Goal: Task Accomplishment & Management: Manage account settings

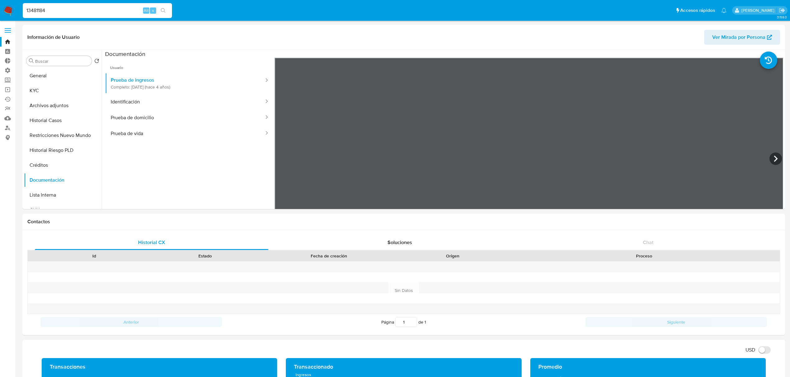
select select "10"
click at [10, 14] on img at bounding box center [8, 10] width 11 height 11
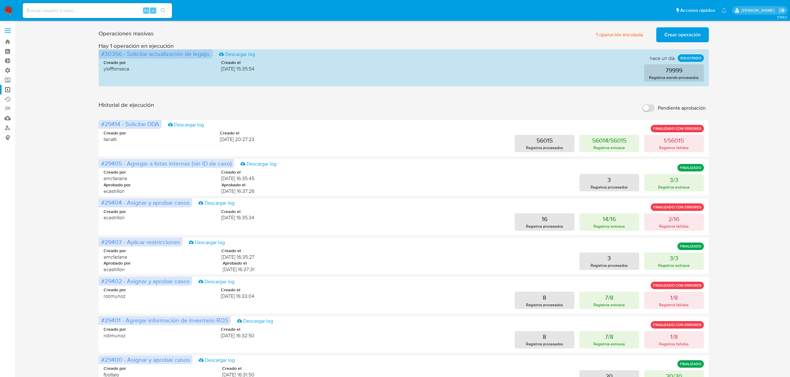
click at [6, 10] on img at bounding box center [8, 10] width 11 height 11
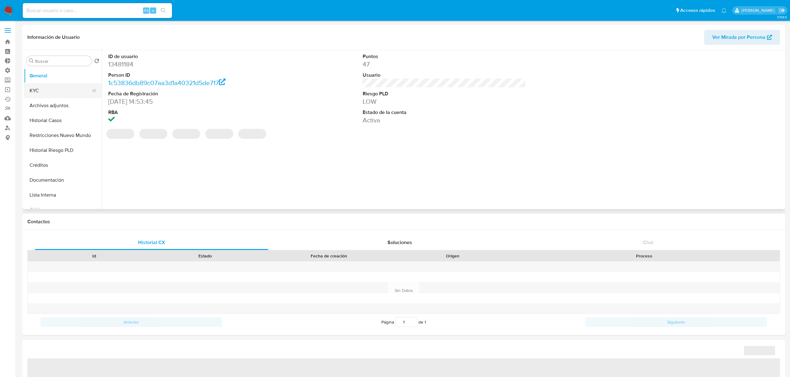
select select "10"
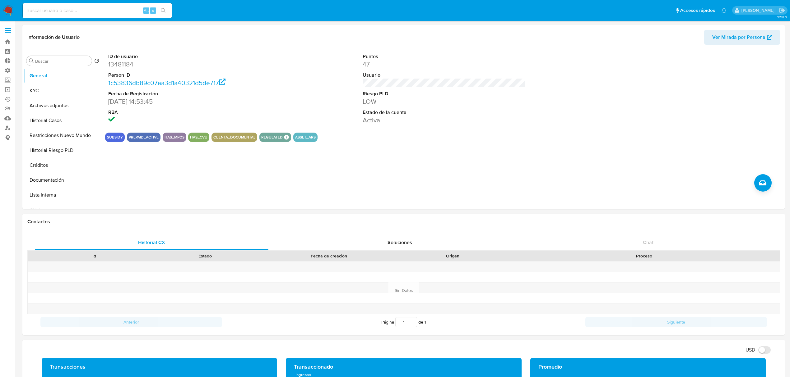
click at [8, 15] on img at bounding box center [8, 10] width 11 height 11
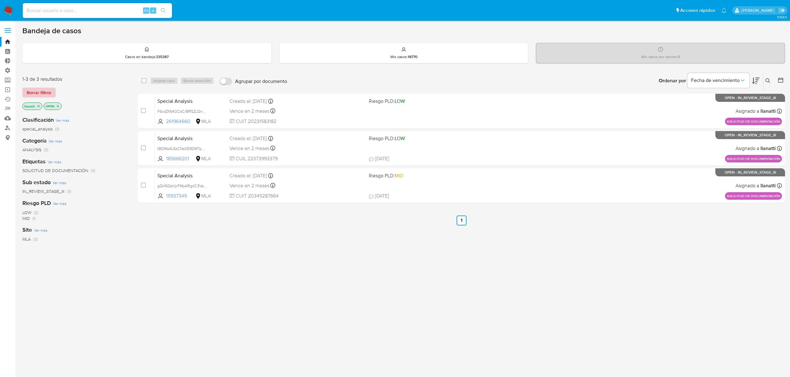
click at [31, 90] on span "Borrar filtros" at bounding box center [39, 92] width 25 height 9
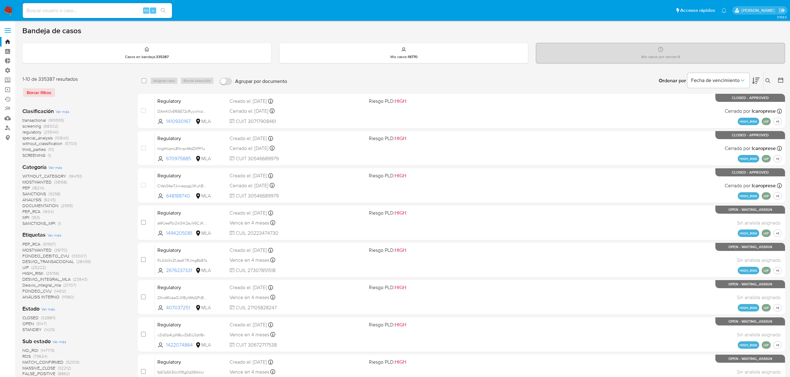
click at [779, 80] on icon at bounding box center [780, 80] width 6 height 6
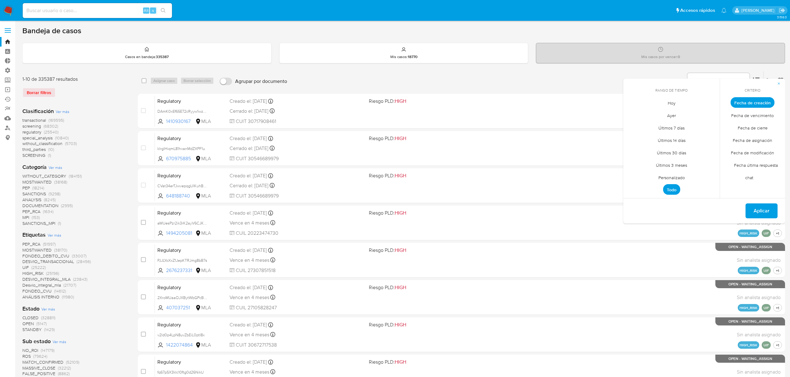
click at [668, 174] on span "Personalizado" at bounding box center [671, 177] width 39 height 13
click at [633, 113] on icon "Mes anterior" at bounding box center [632, 113] width 7 height 7
click at [632, 113] on icon "Mes anterior" at bounding box center [632, 114] width 2 height 4
click at [694, 147] on button "12" at bounding box center [696, 150] width 10 height 10
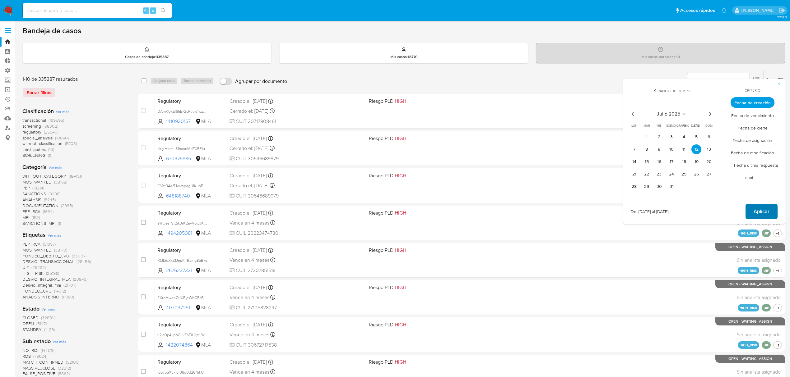
click at [755, 210] on span "Aplicar" at bounding box center [761, 212] width 16 height 14
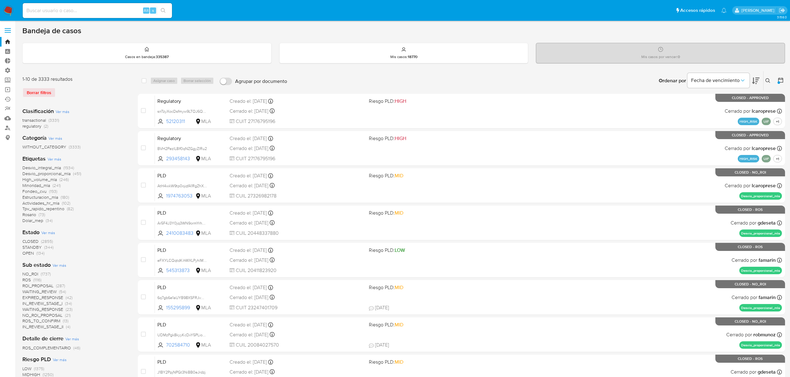
click at [71, 146] on span "(3333)" at bounding box center [75, 147] width 12 height 6
click at [62, 108] on p "WITHOUT_CATEGORY" at bounding box center [44, 106] width 43 height 7
click at [62, 106] on icon "close-filter" at bounding box center [62, 106] width 4 height 4
click at [56, 158] on span "Ver más" at bounding box center [55, 159] width 14 height 6
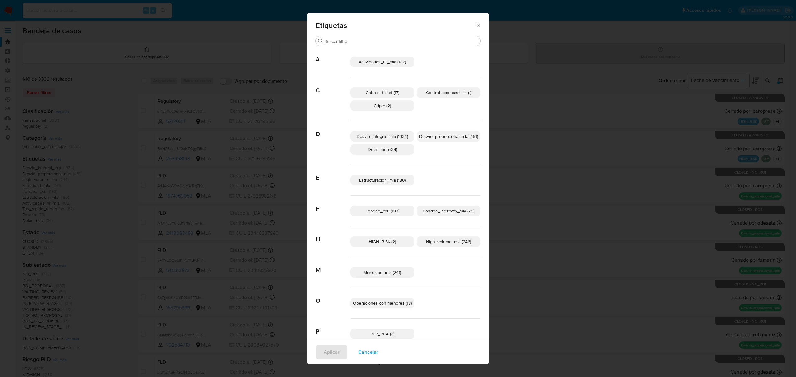
click at [395, 95] on span "Cobros_ticket (17)" at bounding box center [383, 93] width 34 height 6
click at [386, 179] on span "Estructuracion_mla (180)" at bounding box center [382, 180] width 47 height 6
click at [443, 216] on p "Fondeo_indirecto_mla (25)" at bounding box center [449, 211] width 64 height 11
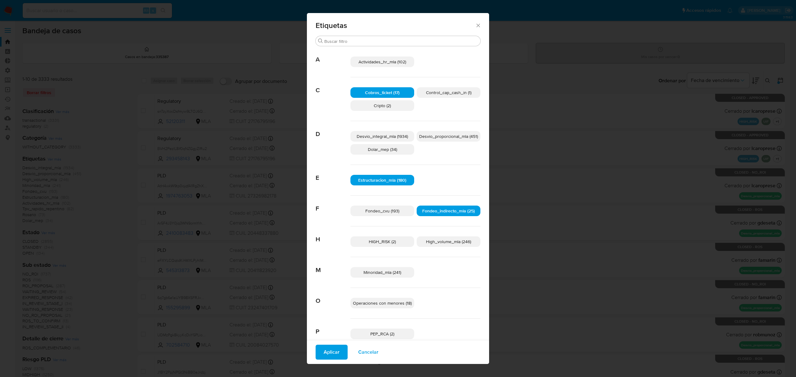
click at [387, 273] on span "Minoridad_mla (241)" at bounding box center [382, 273] width 38 height 6
click at [384, 301] on span "Operaciones con menores (18)" at bounding box center [382, 303] width 59 height 6
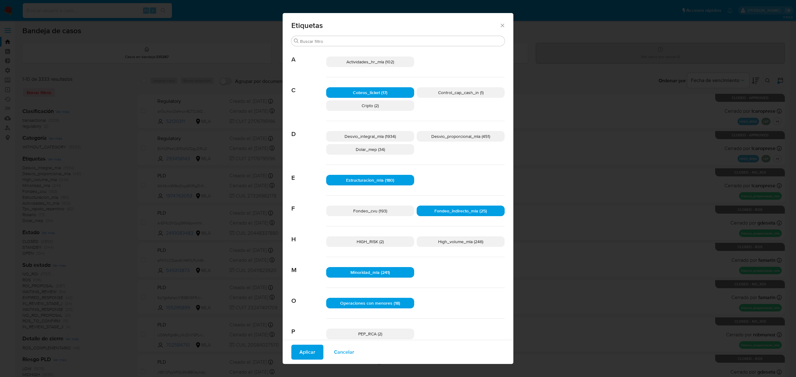
click at [371, 305] on span "Operaciones con menores (18)" at bounding box center [370, 303] width 60 height 6
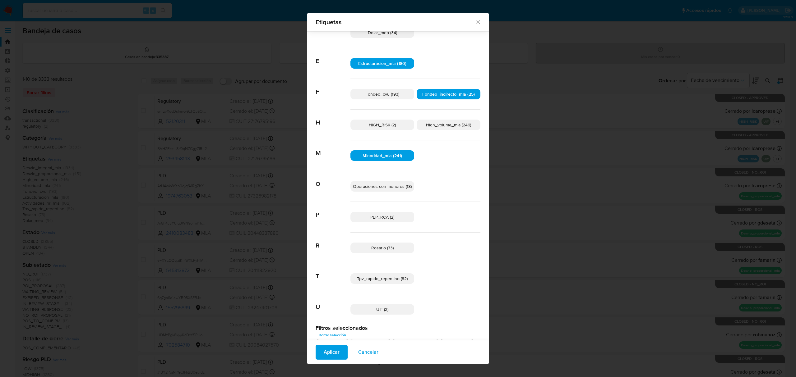
scroll to position [123, 0]
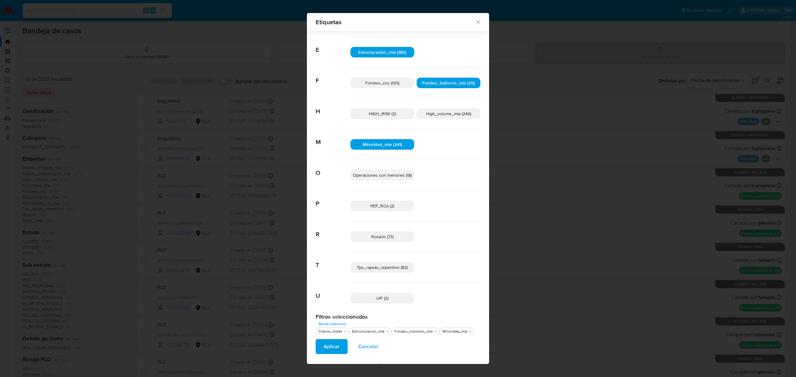
click at [392, 269] on span "Tpv_rapido_repentino (82)" at bounding box center [382, 268] width 51 height 6
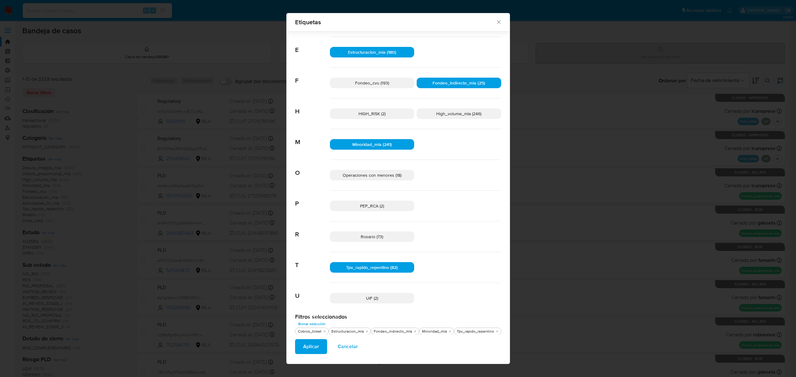
click at [382, 175] on span "Operaciones con menores (18)" at bounding box center [372, 175] width 59 height 6
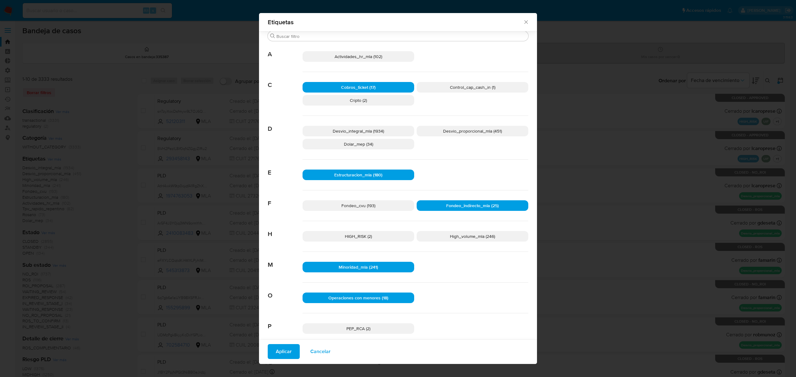
scroll to position [0, 0]
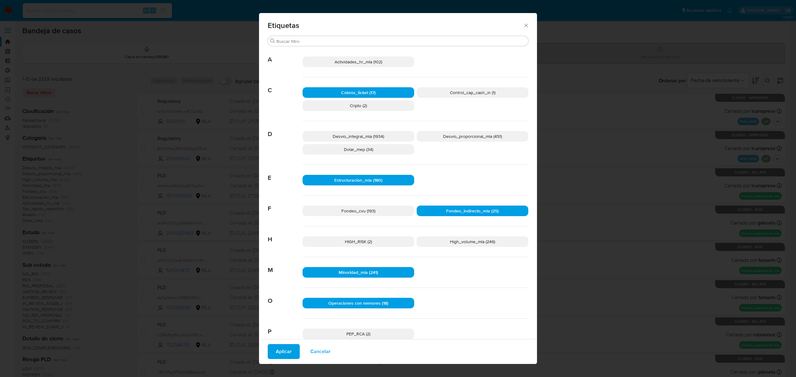
click at [450, 140] on p "Desvio_proporcional_mla (451)" at bounding box center [473, 136] width 112 height 11
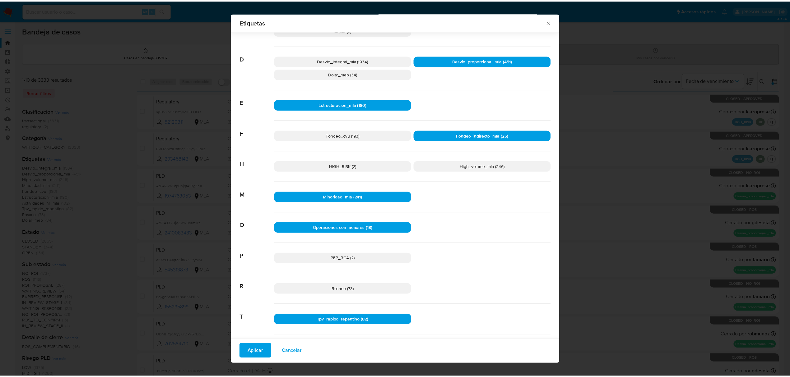
scroll to position [78, 0]
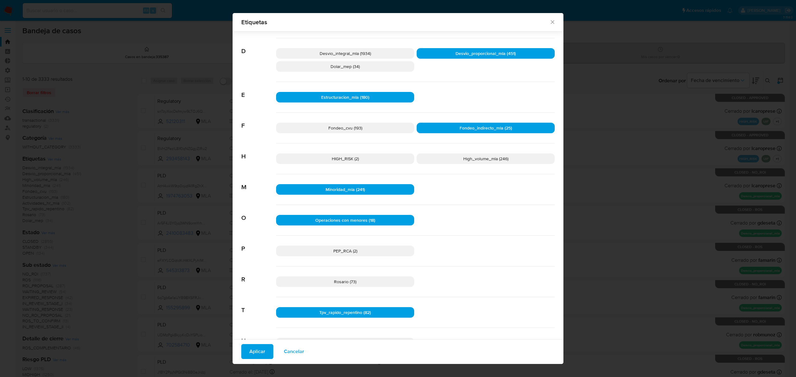
click at [263, 346] on span "Aplicar" at bounding box center [257, 352] width 16 height 14
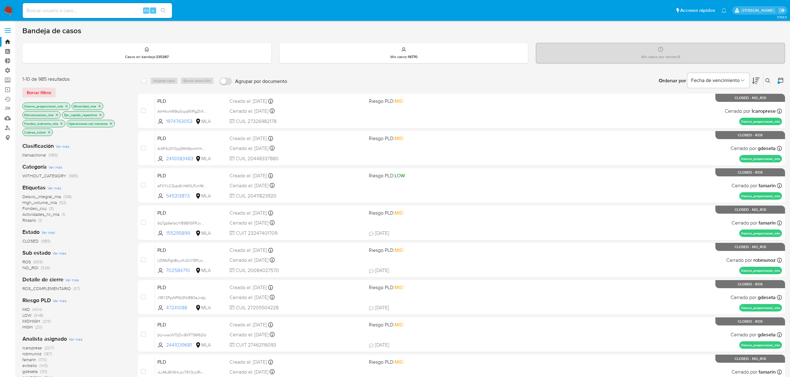
click at [779, 81] on icon at bounding box center [780, 80] width 6 height 6
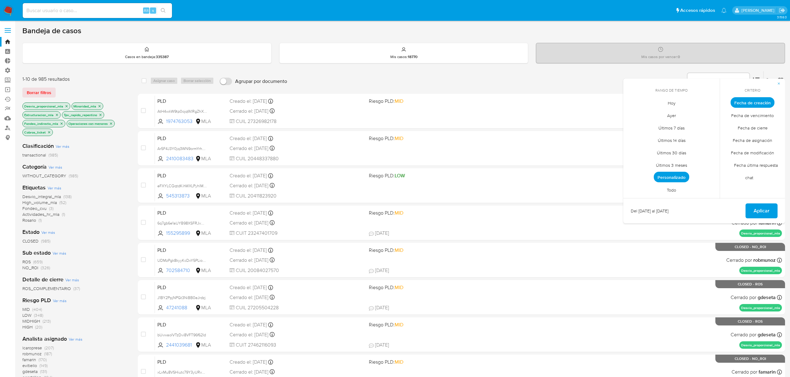
click at [660, 176] on span "Personalizado" at bounding box center [670, 177] width 35 height 11
click at [647, 134] on button "1" at bounding box center [646, 137] width 10 height 10
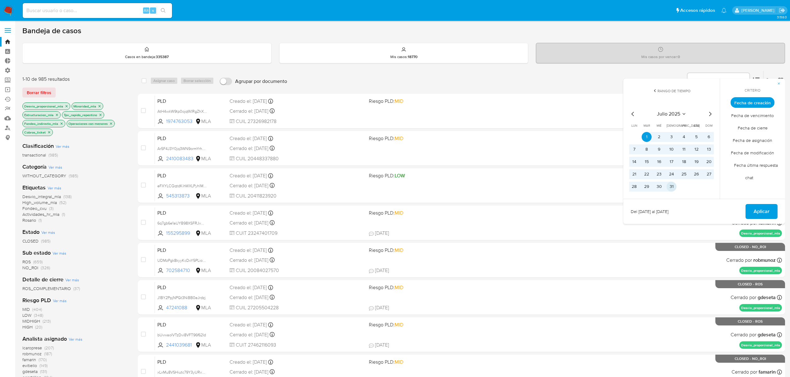
click at [669, 185] on button "31" at bounding box center [671, 187] width 10 height 10
click at [755, 212] on span "Aplicar" at bounding box center [761, 212] width 16 height 14
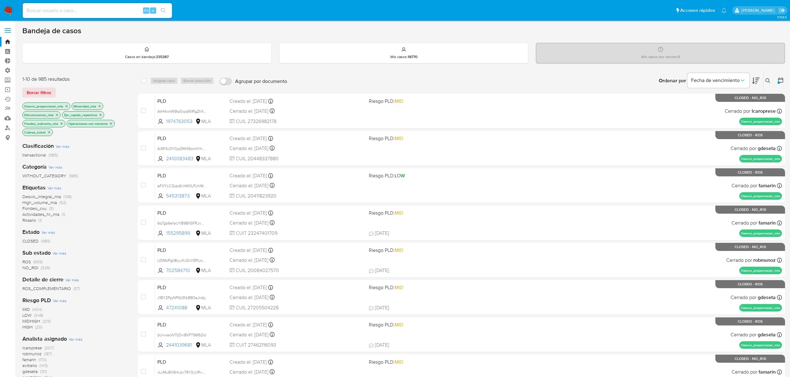
click at [53, 187] on span "Ver más" at bounding box center [55, 188] width 14 height 6
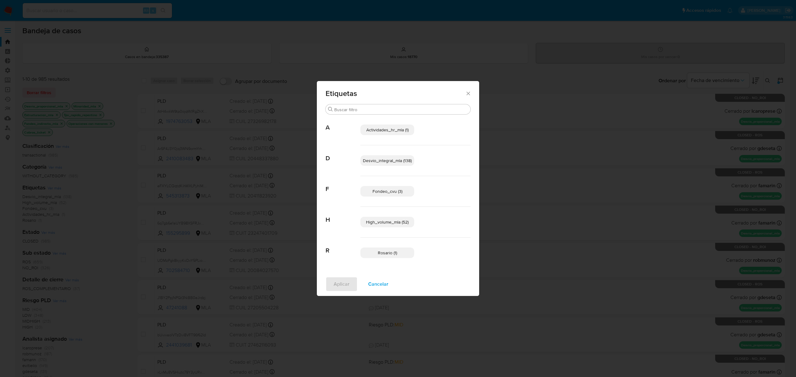
click at [377, 280] on span "Cancelar" at bounding box center [378, 285] width 20 height 14
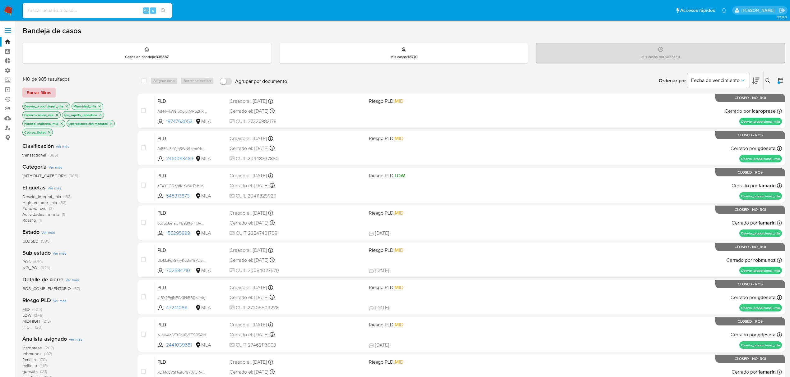
click at [45, 91] on span "Borrar filtros" at bounding box center [39, 92] width 25 height 9
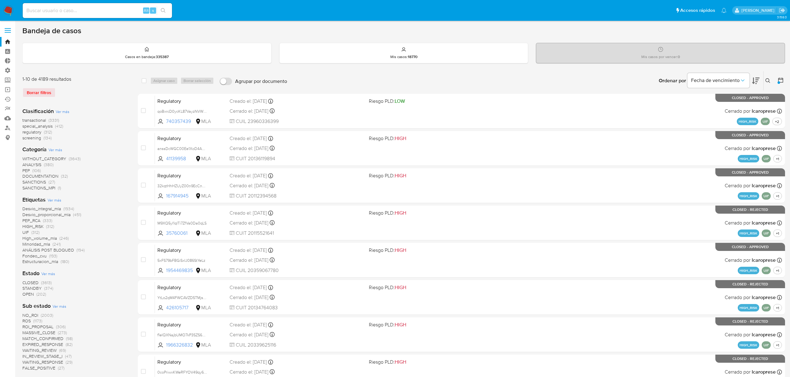
click at [56, 199] on span "Ver más" at bounding box center [55, 200] width 14 height 6
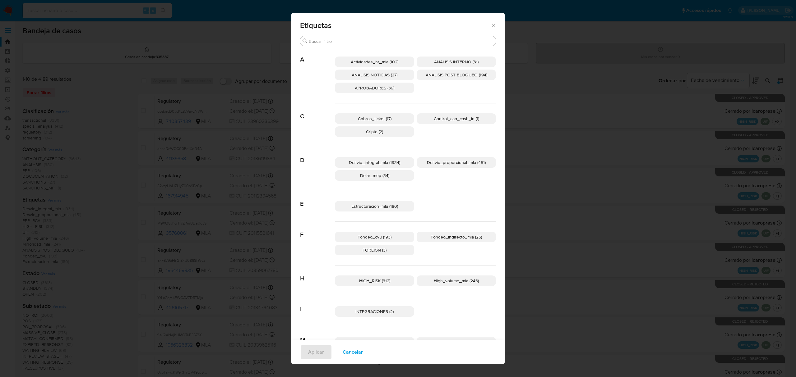
click at [399, 88] on p "APROBADORES (39)" at bounding box center [374, 88] width 79 height 11
click at [310, 352] on span "Aplicar" at bounding box center [316, 353] width 16 height 14
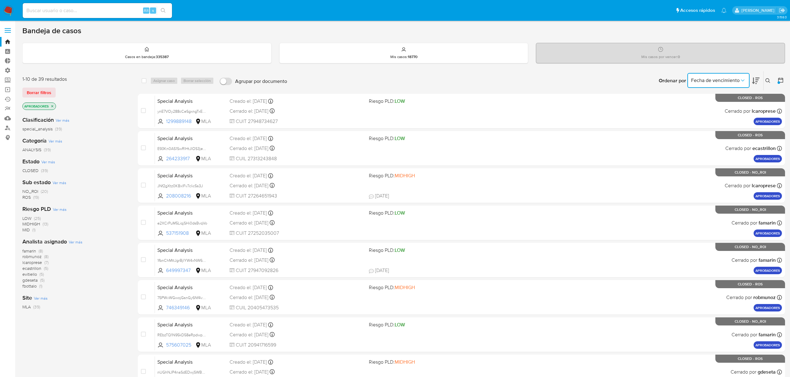
click at [732, 80] on span "Fecha de vencimiento" at bounding box center [715, 80] width 48 height 6
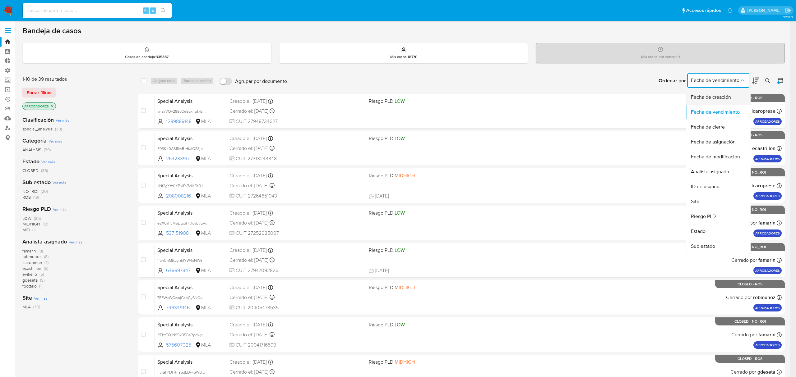
click at [724, 99] on span "Fecha de creación" at bounding box center [711, 97] width 40 height 6
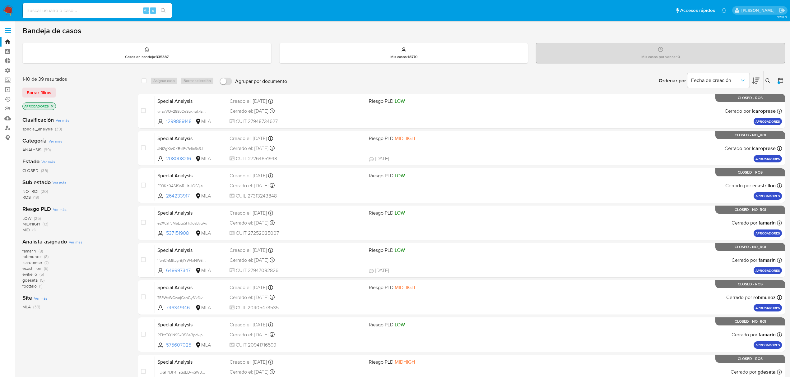
click at [754, 77] on icon at bounding box center [755, 80] width 7 height 7
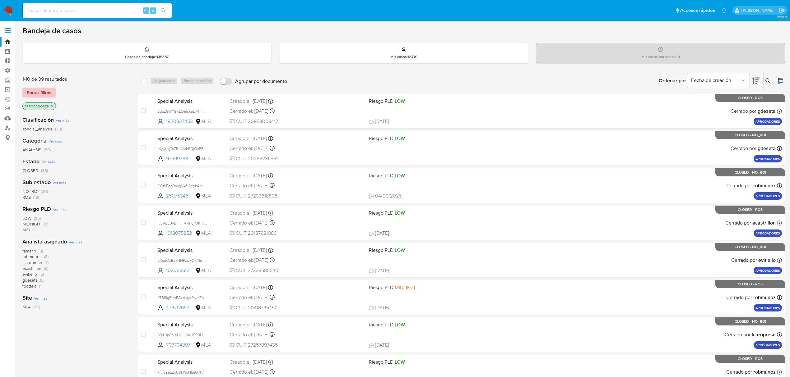
click at [33, 91] on span "Borrar filtros" at bounding box center [39, 92] width 25 height 9
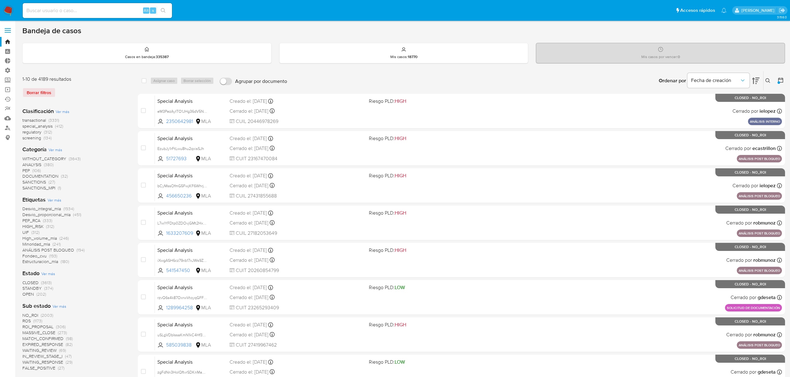
click at [777, 80] on icon at bounding box center [780, 80] width 6 height 6
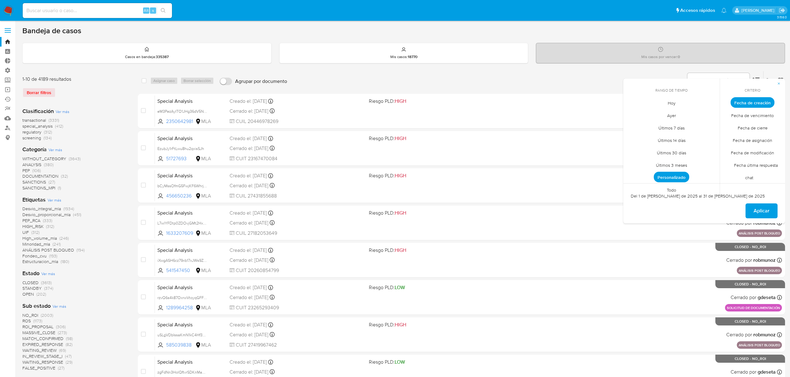
click at [668, 177] on span "Personalizado" at bounding box center [670, 177] width 35 height 11
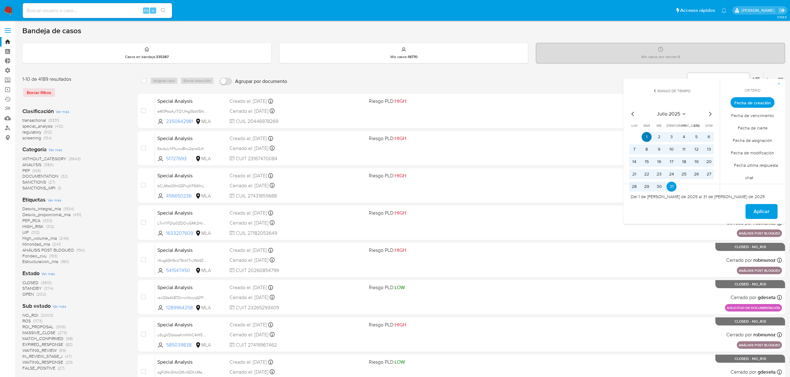
click at [649, 138] on button "1" at bounding box center [646, 137] width 10 height 10
click at [672, 188] on button "31" at bounding box center [671, 187] width 10 height 10
click at [754, 207] on span "Aplicar" at bounding box center [761, 212] width 16 height 14
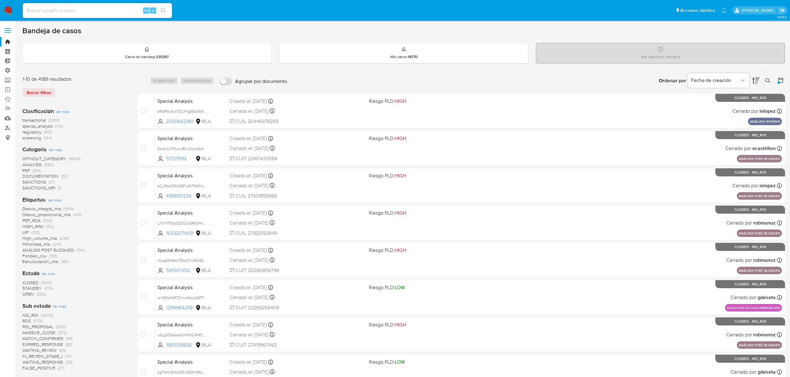
click at [55, 199] on span "Ver más" at bounding box center [55, 200] width 14 height 6
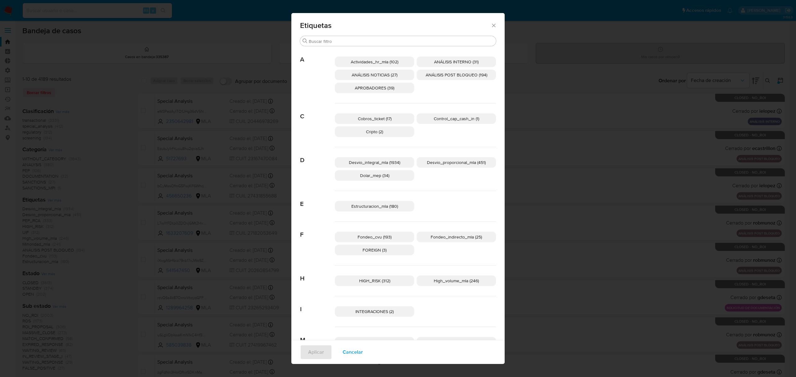
click at [393, 86] on p "APROBADORES (39)" at bounding box center [374, 88] width 79 height 11
click at [315, 357] on span "Aplicar" at bounding box center [316, 353] width 16 height 14
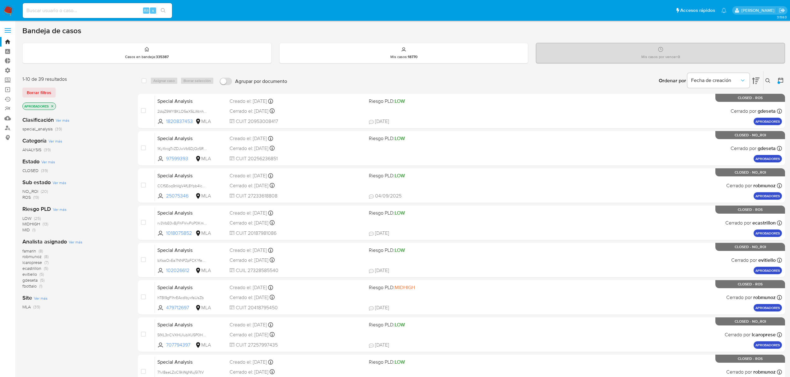
click at [54, 107] on icon "close-filter" at bounding box center [52, 106] width 4 height 4
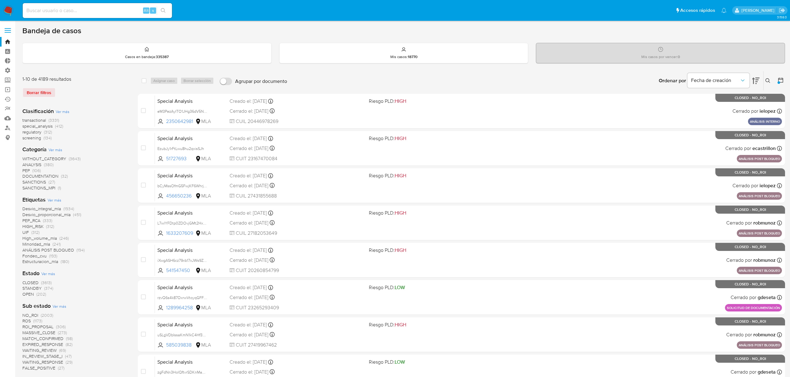
click at [56, 199] on span "Ver más" at bounding box center [55, 200] width 14 height 6
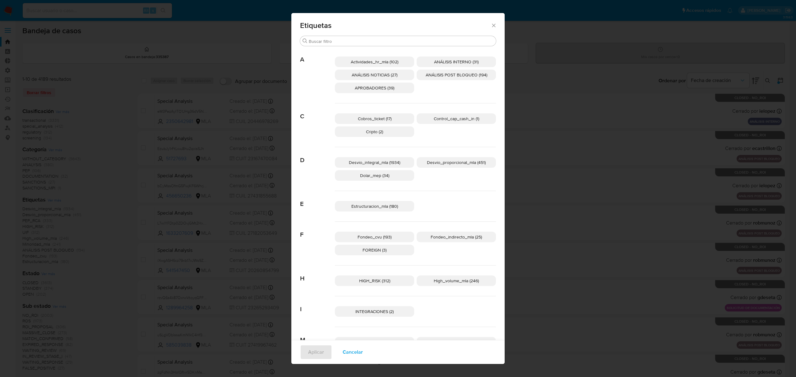
click at [375, 87] on span "APROBADORES (39)" at bounding box center [374, 88] width 39 height 6
click at [383, 118] on span "Cobros_ticket (17)" at bounding box center [375, 119] width 34 height 6
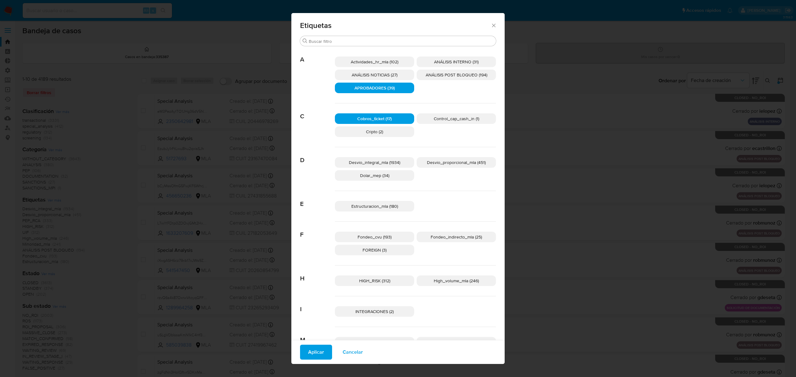
click at [429, 161] on span "Desvio_proporcional_mla (451)" at bounding box center [456, 162] width 59 height 6
click at [361, 208] on span "Estructuracion_mla (180)" at bounding box center [374, 206] width 47 height 6
click at [464, 237] on span "Fondeo_indirecto_mla (25)" at bounding box center [456, 237] width 51 height 6
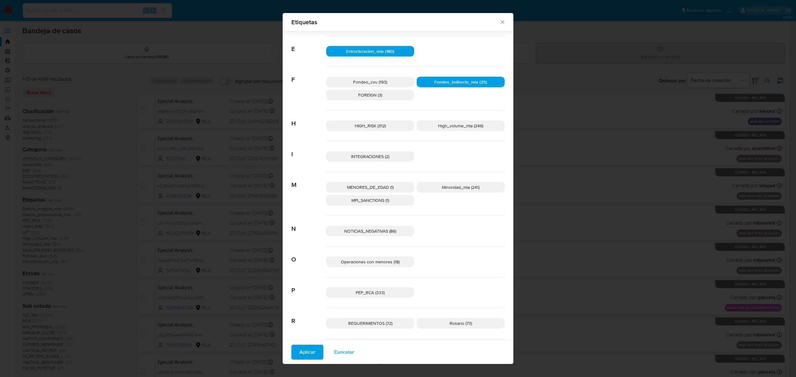
scroll to position [161, 0]
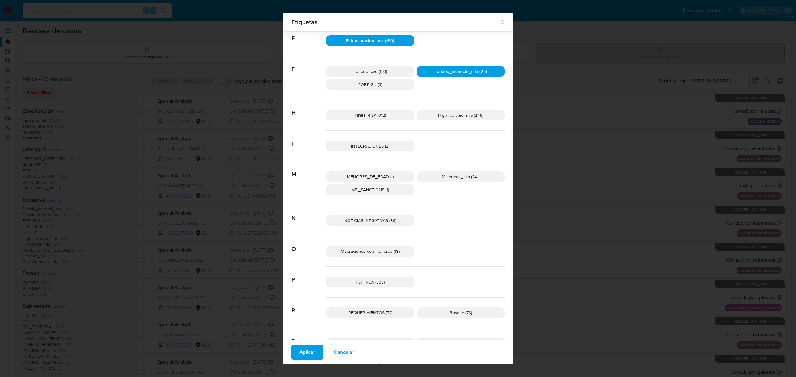
click at [390, 177] on span "MENORES_DE_EDAD (1)" at bounding box center [370, 177] width 47 height 6
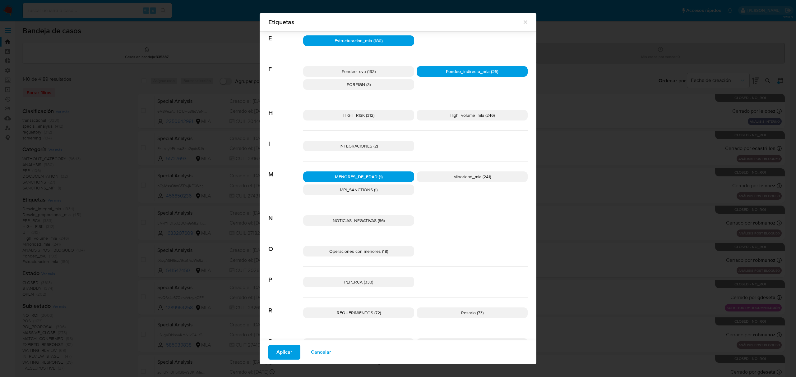
click at [454, 175] on span "Minoridad_mla (241)" at bounding box center [472, 177] width 38 height 6
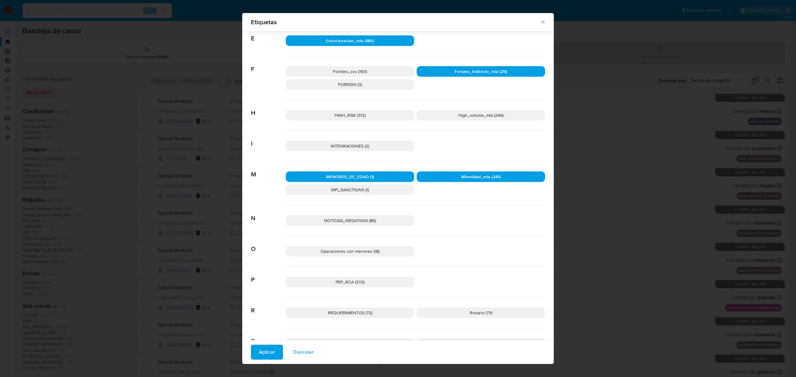
click at [349, 254] on span "Operaciones con menores (18)" at bounding box center [349, 251] width 59 height 6
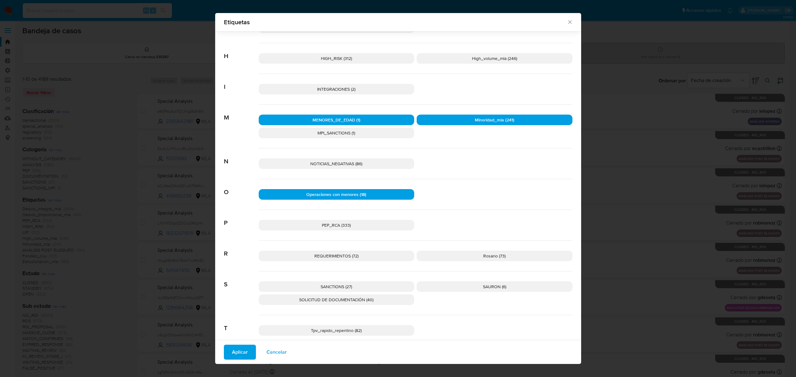
scroll to position [281, 0]
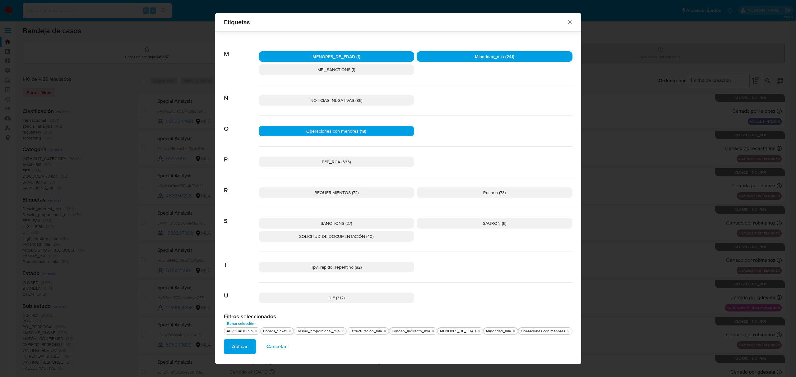
click at [353, 270] on span "Tpv_rapido_repentino (82)" at bounding box center [336, 267] width 51 height 6
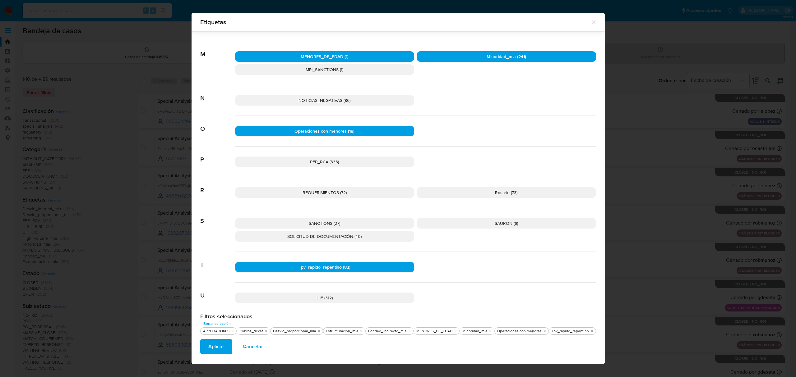
click at [234, 338] on div "Aplicar Cancelar" at bounding box center [397, 349] width 413 height 29
click at [230, 344] on button "Aplicar" at bounding box center [216, 346] width 32 height 15
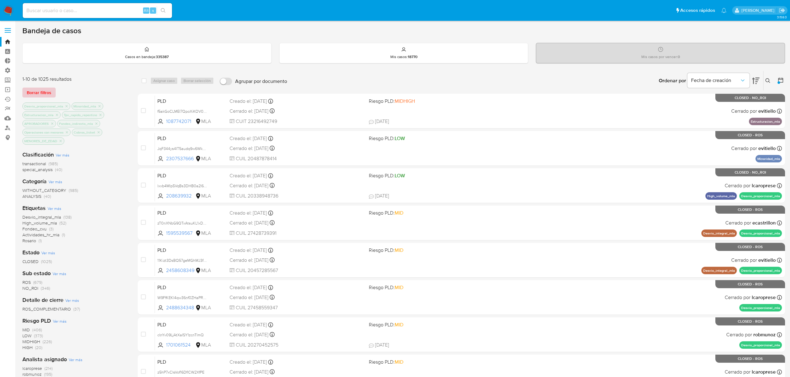
click at [34, 92] on span "Borrar filtros" at bounding box center [39, 92] width 25 height 9
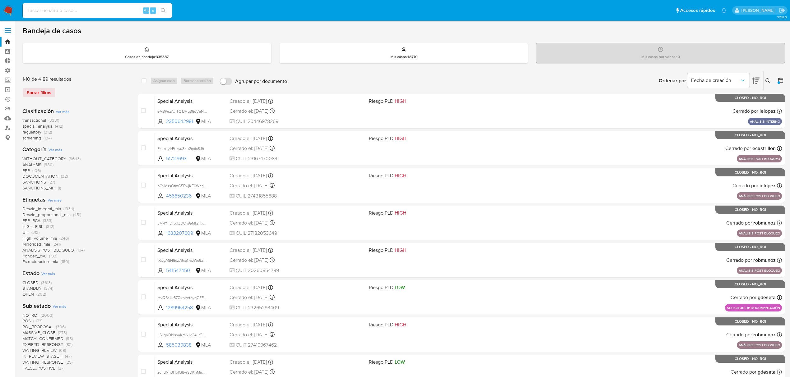
click at [55, 200] on span "Ver más" at bounding box center [55, 200] width 14 height 6
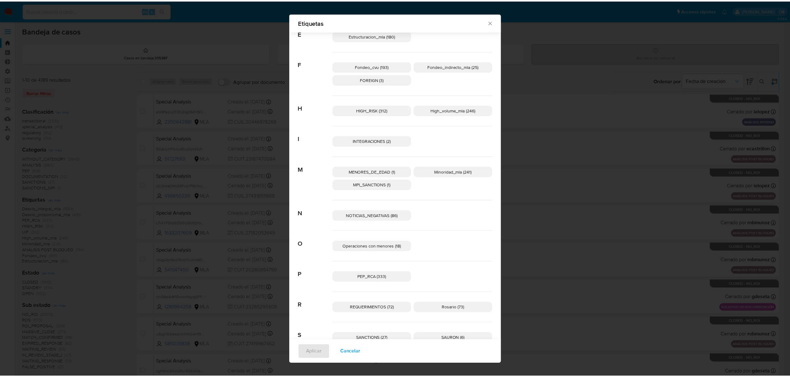
scroll to position [203, 0]
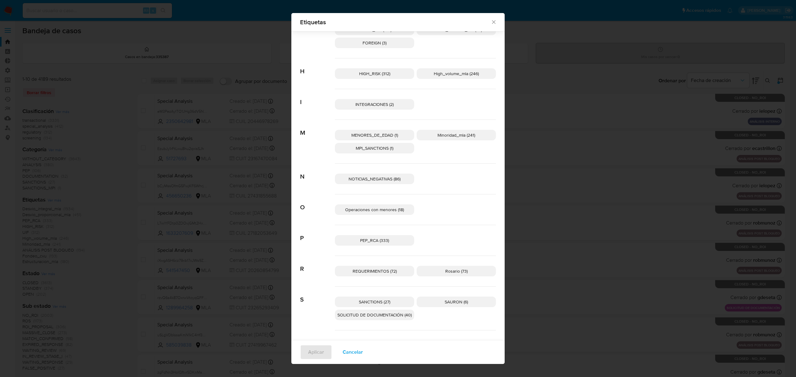
click at [372, 273] on span "REQUERIMIENTOS (72)" at bounding box center [375, 271] width 44 height 6
click at [316, 353] on span "Aplicar" at bounding box center [316, 353] width 16 height 14
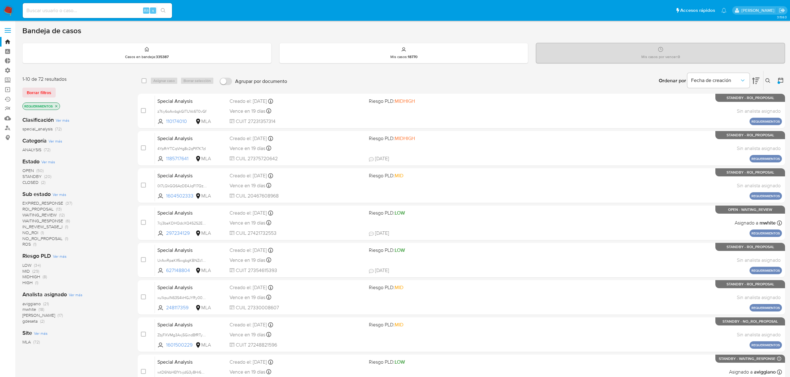
click at [48, 160] on span "Ver más" at bounding box center [48, 162] width 14 height 6
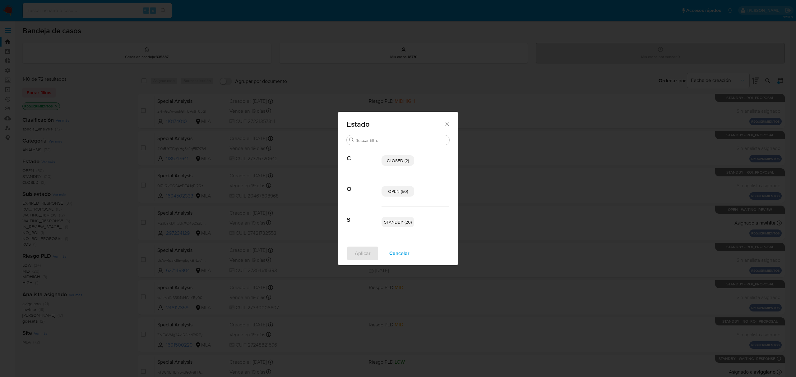
click at [395, 159] on span "CLOSED (2)" at bounding box center [398, 161] width 22 height 6
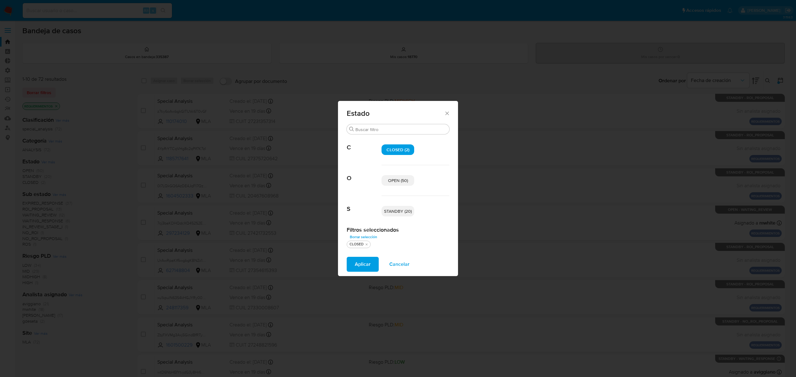
click at [392, 148] on span "CLOSED (2)" at bounding box center [397, 150] width 23 height 6
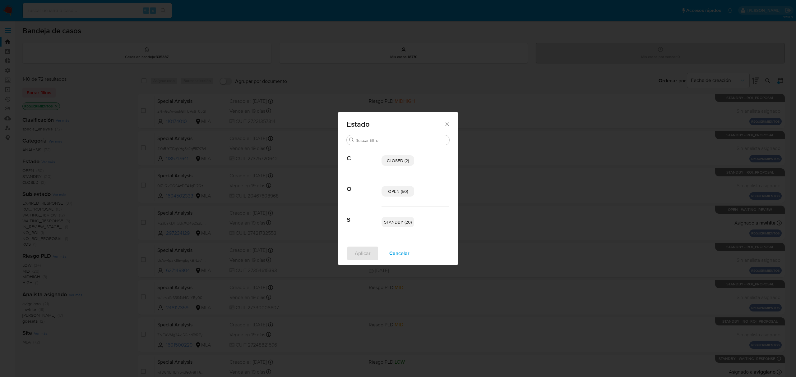
drag, startPoint x: 396, startPoint y: 187, endPoint x: 401, endPoint y: 205, distance: 19.6
click at [396, 187] on p "OPEN (50)" at bounding box center [397, 191] width 33 height 11
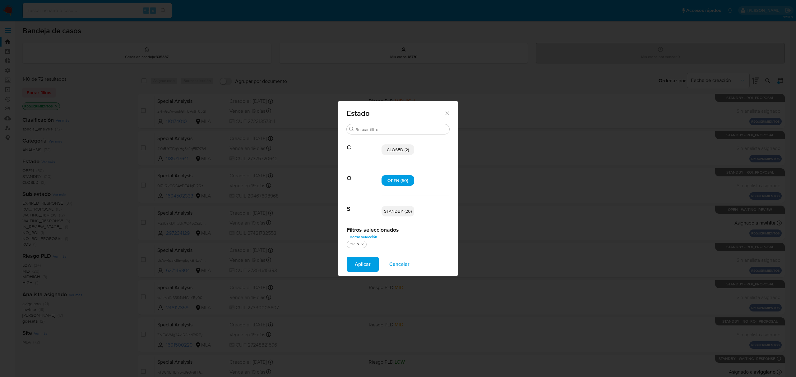
drag, startPoint x: 403, startPoint y: 213, endPoint x: 364, endPoint y: 248, distance: 52.6
click at [403, 213] on span "STANDBY (20)" at bounding box center [398, 211] width 28 height 6
click at [364, 263] on span "Aplicar" at bounding box center [362, 265] width 16 height 14
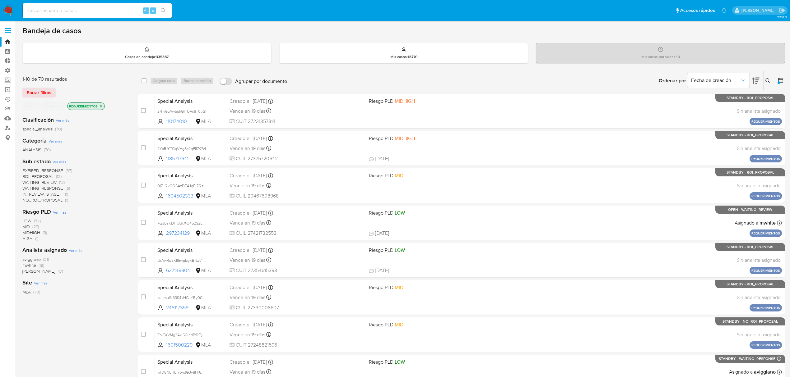
click at [756, 80] on icon at bounding box center [755, 80] width 7 height 7
